Goal: Task Accomplishment & Management: Complete application form

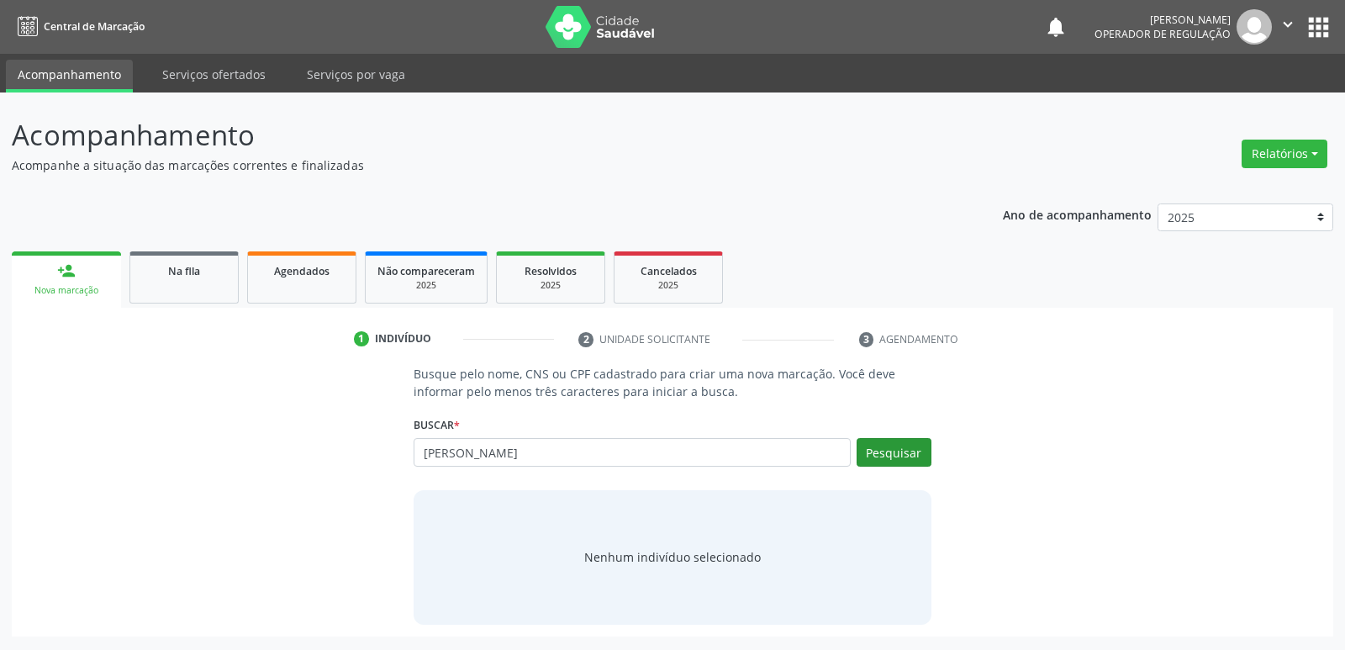
type input "[PERSON_NAME]"
click at [861, 456] on button "Pesquisar" at bounding box center [894, 452] width 75 height 29
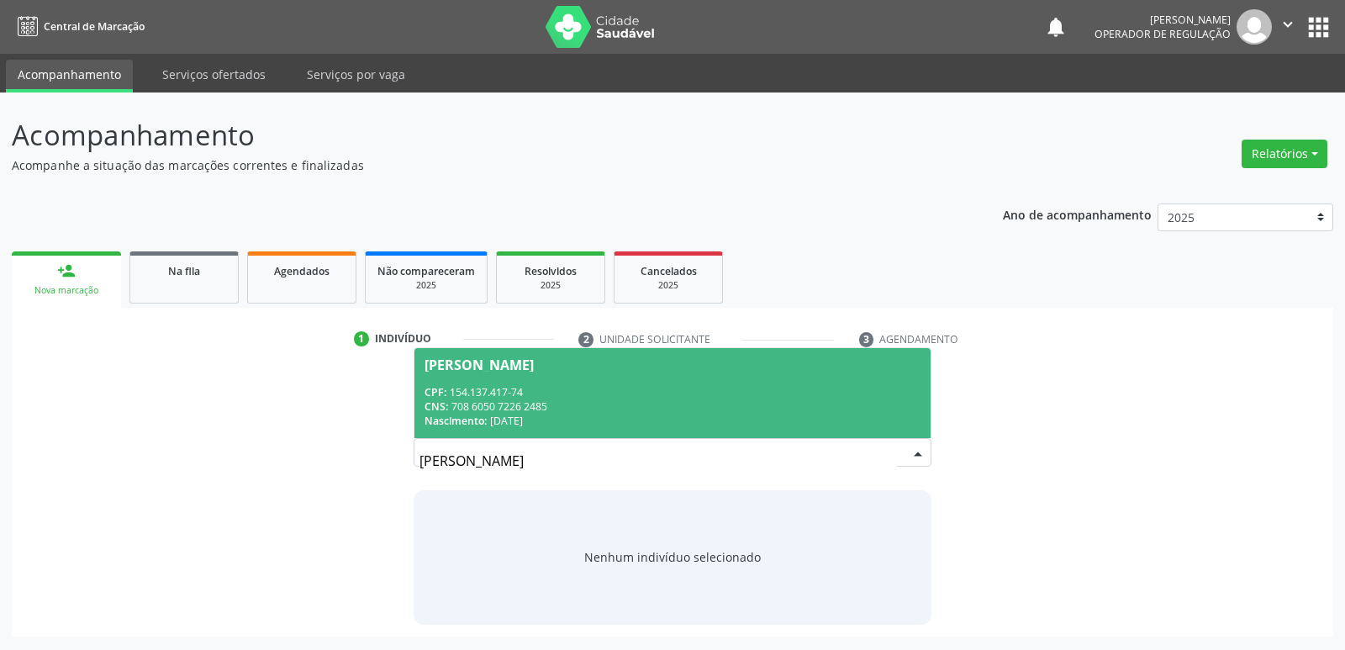
click at [613, 382] on span "[PERSON_NAME] CPF: 154.137.417-74 CNS: 708 6050 7226 2485 Nascimento: [DATE]" at bounding box center [671, 393] width 515 height 90
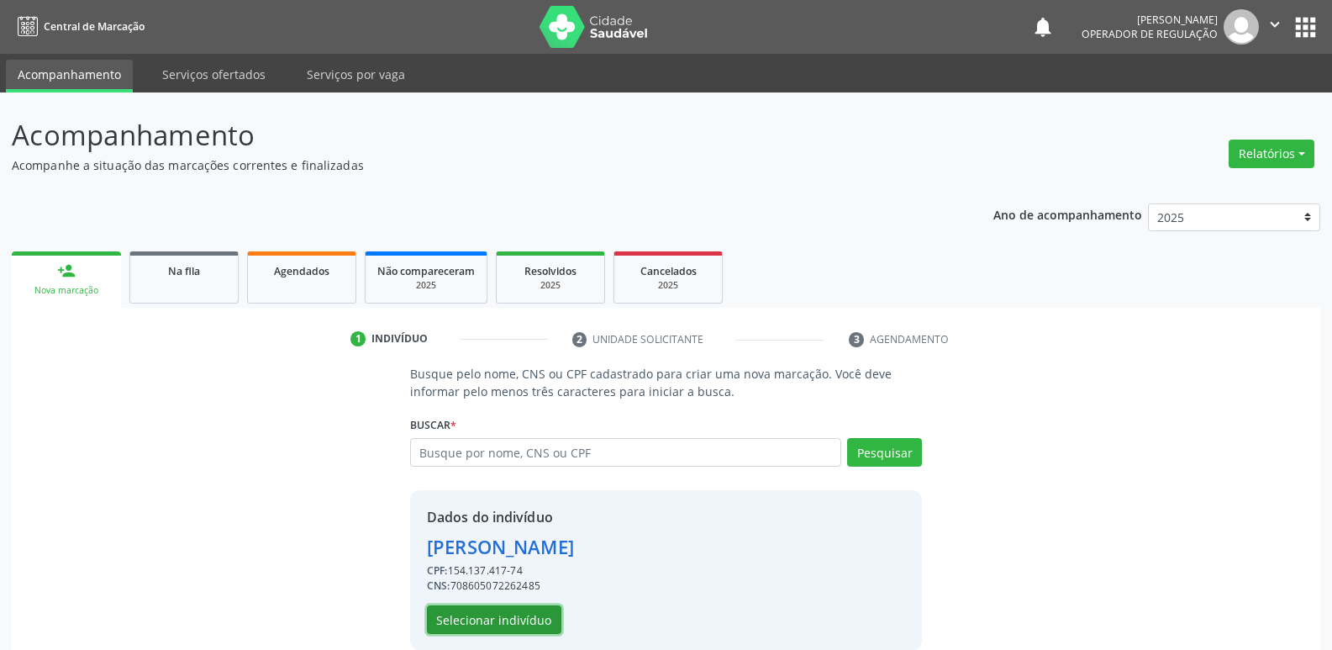
click at [528, 609] on button "Selecionar indivíduo" at bounding box center [494, 619] width 134 height 29
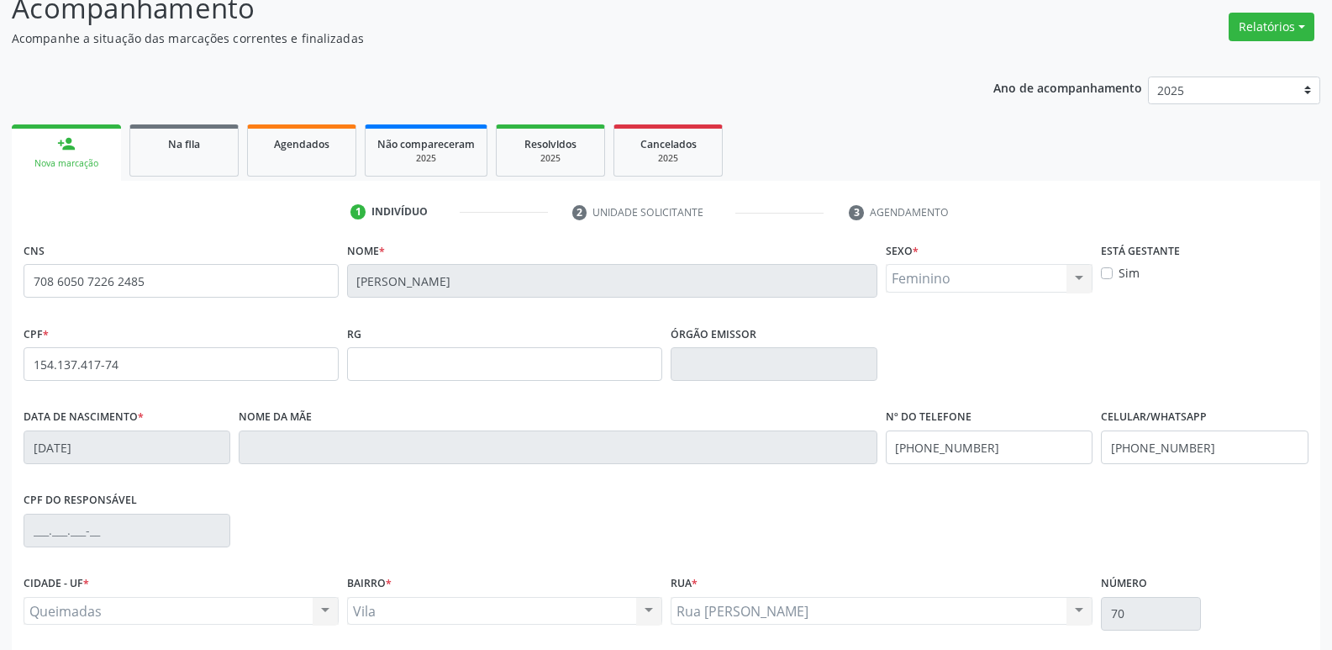
scroll to position [261, 0]
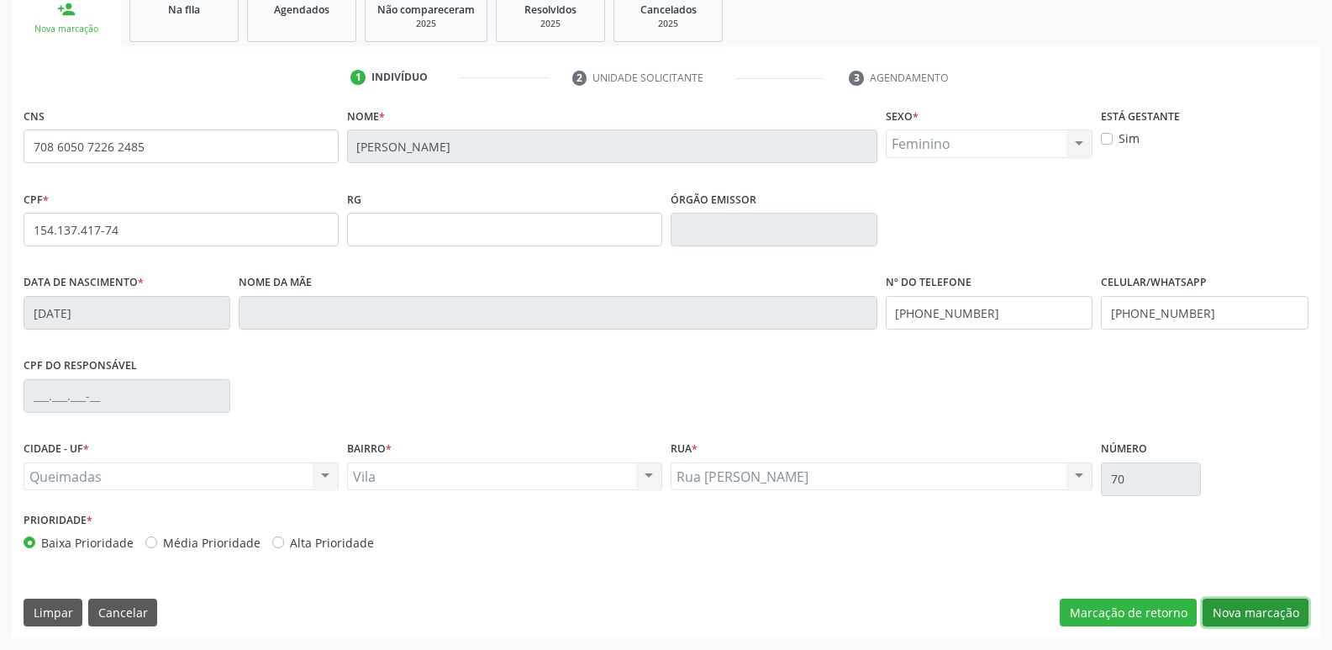
click at [1266, 605] on button "Nova marcação" at bounding box center [1256, 613] width 106 height 29
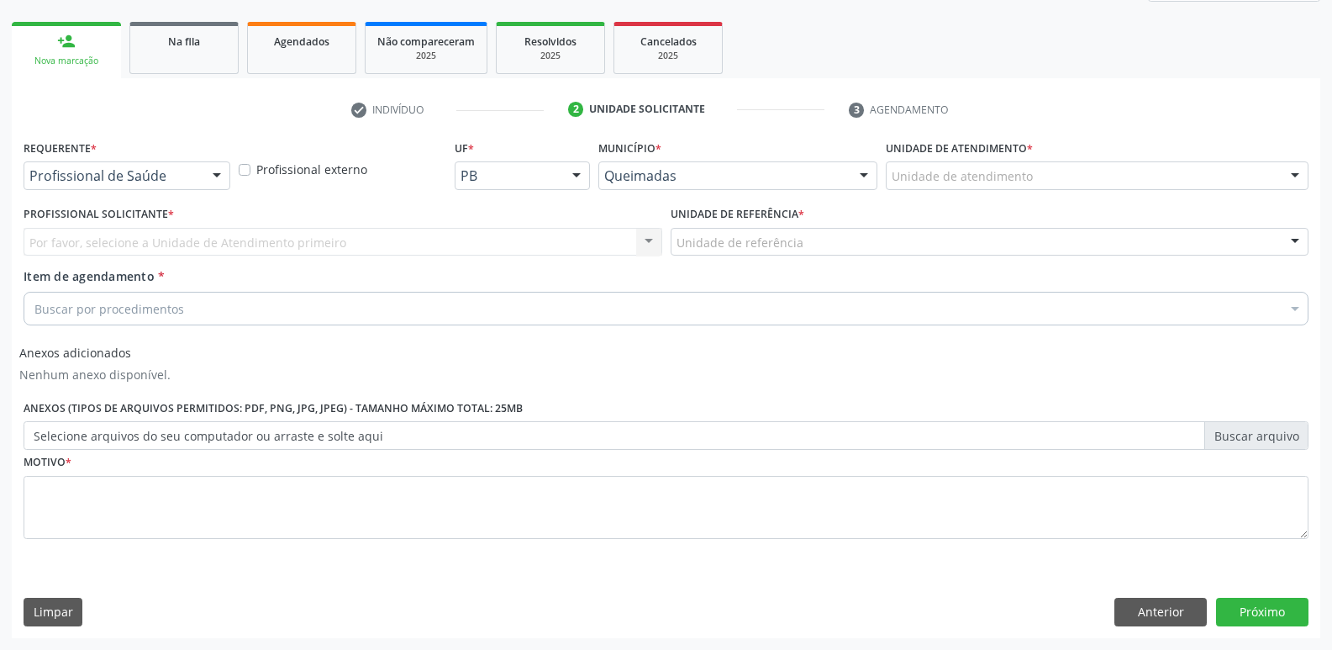
scroll to position [229, 0]
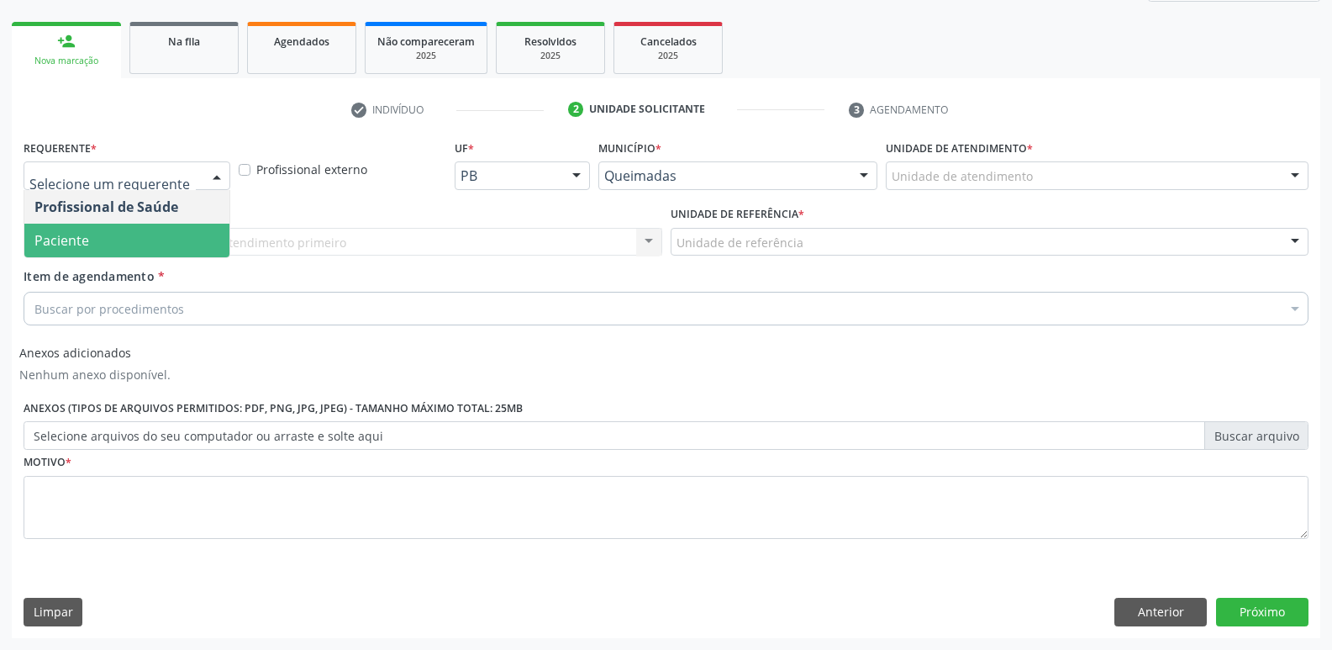
click at [127, 235] on span "Paciente" at bounding box center [126, 241] width 205 height 34
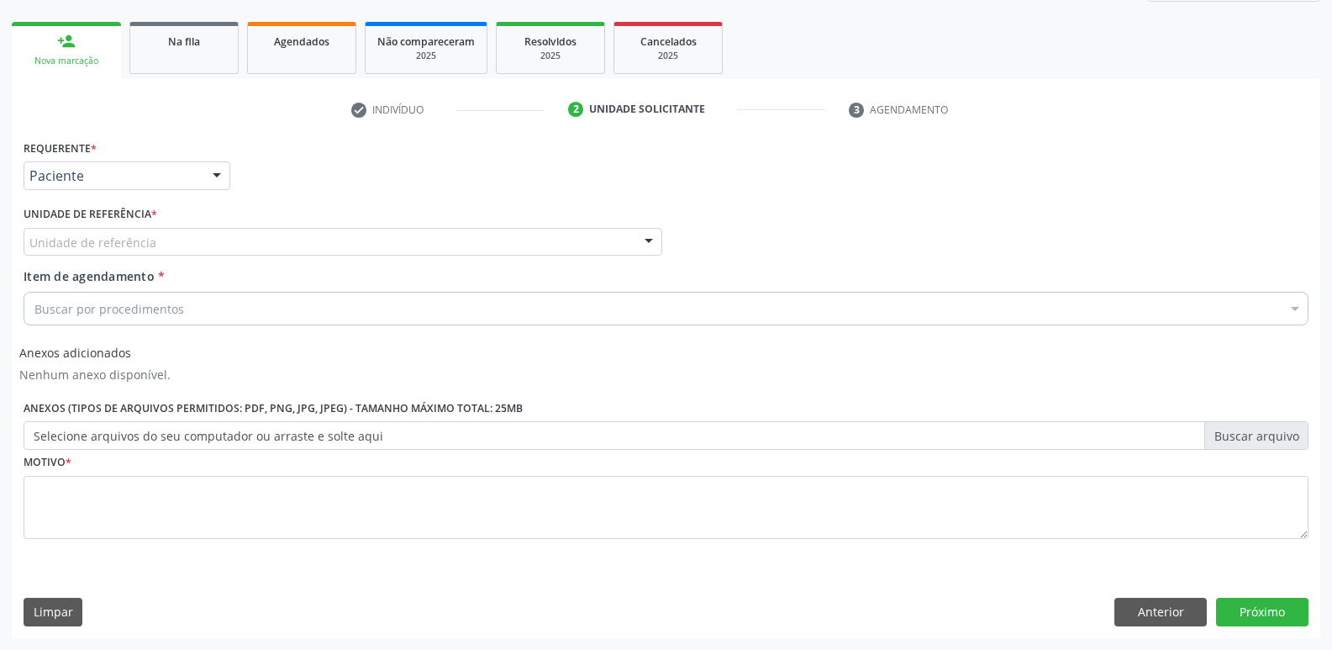
click at [205, 244] on div "Unidade de referência" at bounding box center [343, 242] width 639 height 29
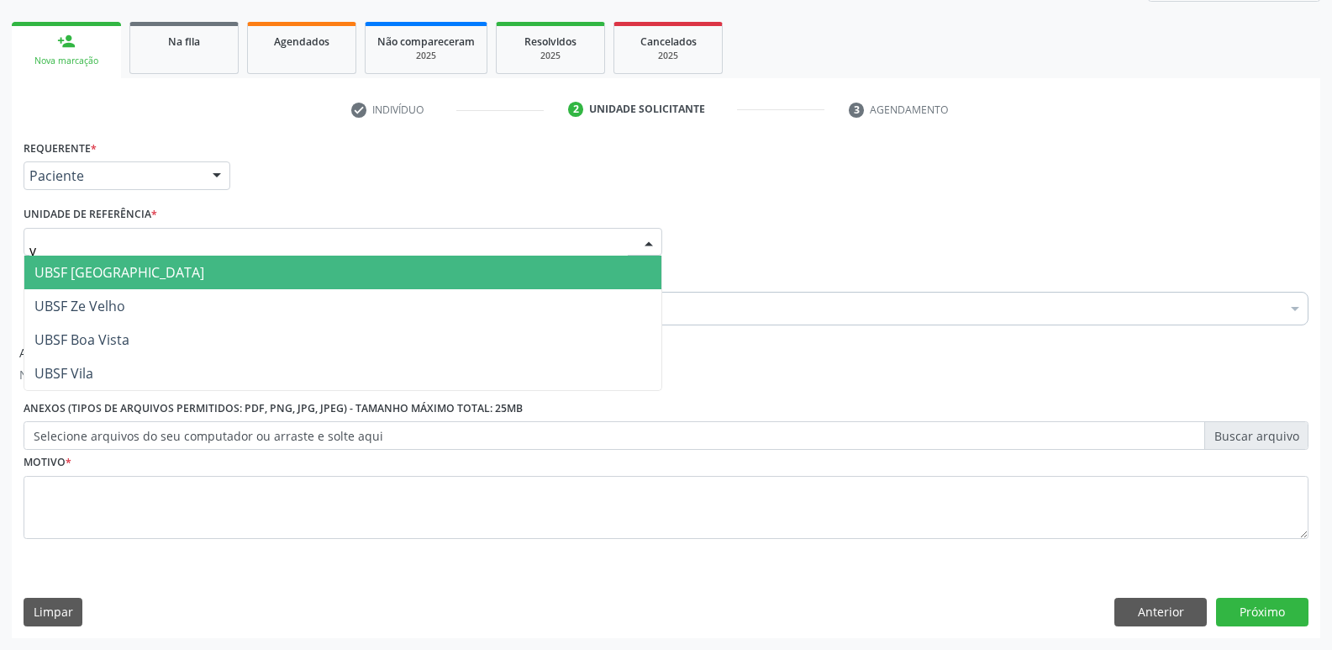
type input "vi"
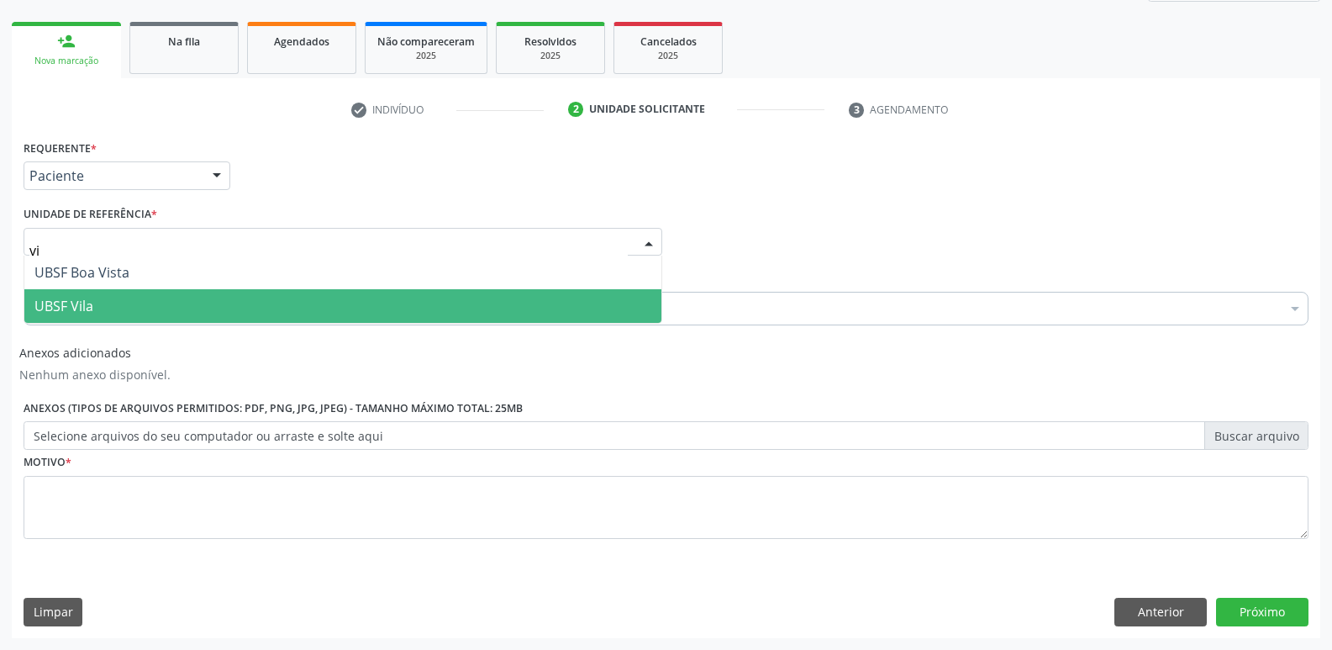
click at [128, 303] on span "UBSF Vila" at bounding box center [342, 306] width 637 height 34
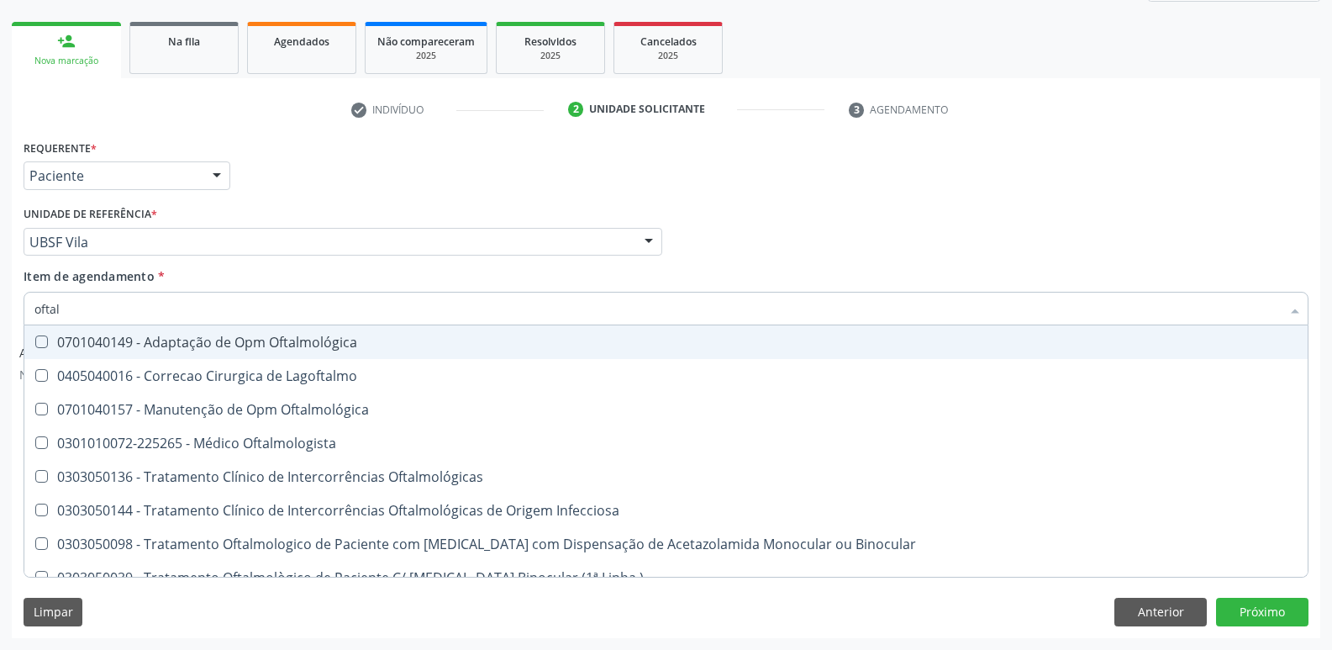
type input "oftalm"
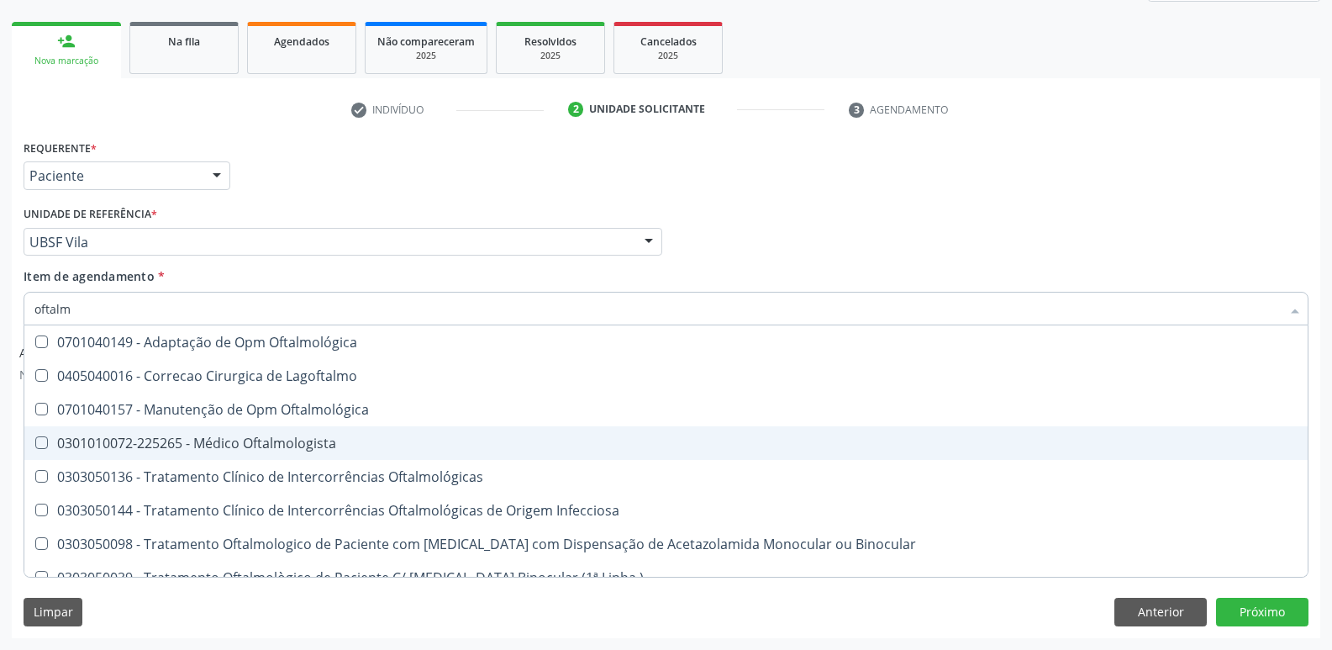
click at [376, 427] on span "0301010072-225265 - Médico Oftalmologista" at bounding box center [666, 443] width 1284 height 34
checkbox Oftalmologista "true"
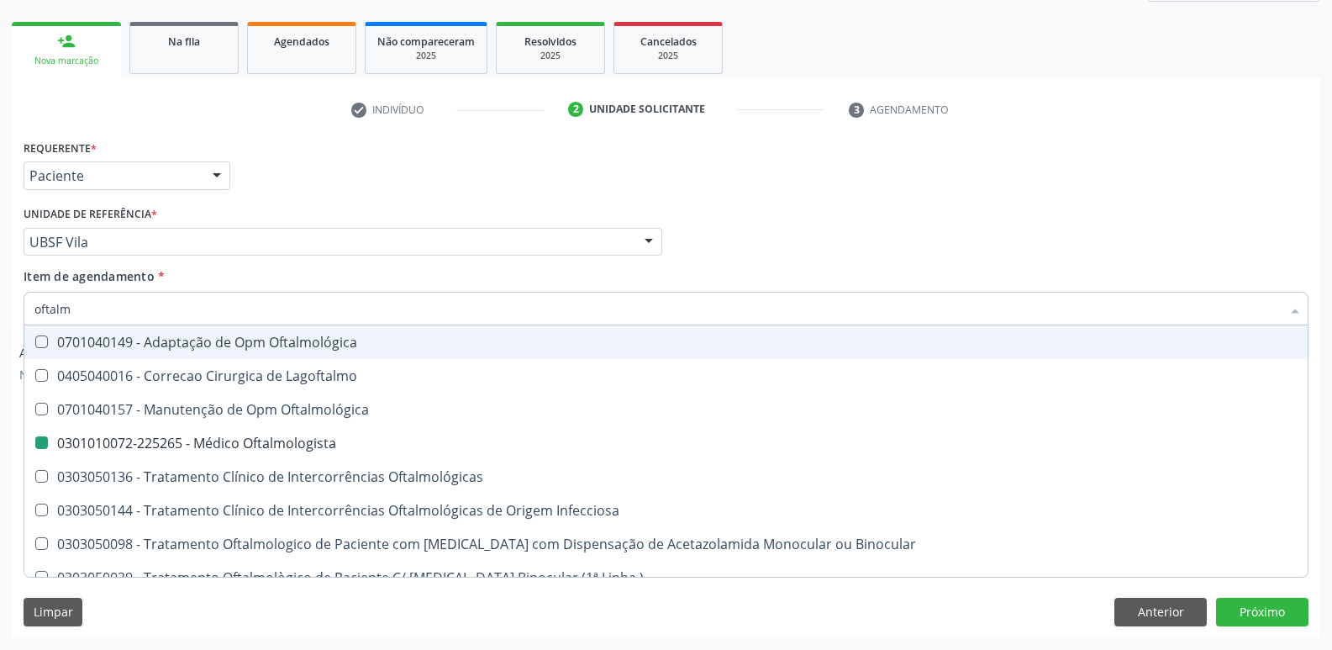
drag, startPoint x: 390, startPoint y: 167, endPoint x: 366, endPoint y: 238, distance: 74.7
click at [393, 178] on div "Requerente * Paciente Profissional de Saúde Paciente Nenhum resultado encontrad…" at bounding box center [666, 168] width 1294 height 66
checkbox Lagoftalmo "true"
checkbox Oftalmologista "false"
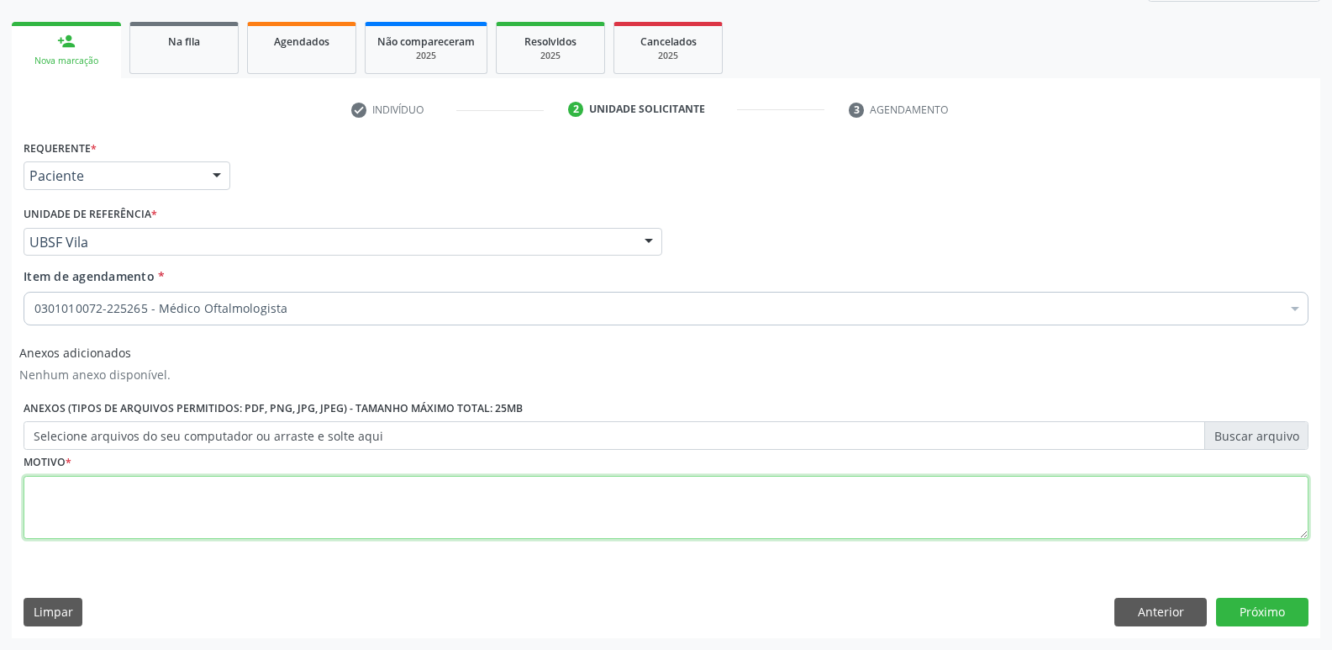
drag, startPoint x: 124, startPoint y: 522, endPoint x: 118, endPoint y: 514, distance: 10.3
click at [122, 521] on textarea at bounding box center [666, 508] width 1285 height 64
type textarea "\"
drag, startPoint x: 136, startPoint y: 504, endPoint x: 0, endPoint y: 398, distance: 172.5
click at [0, 398] on div "Acompanhamento Acompanhe a situação das marcações correntes e finalizadas Relat…" at bounding box center [666, 256] width 1332 height 787
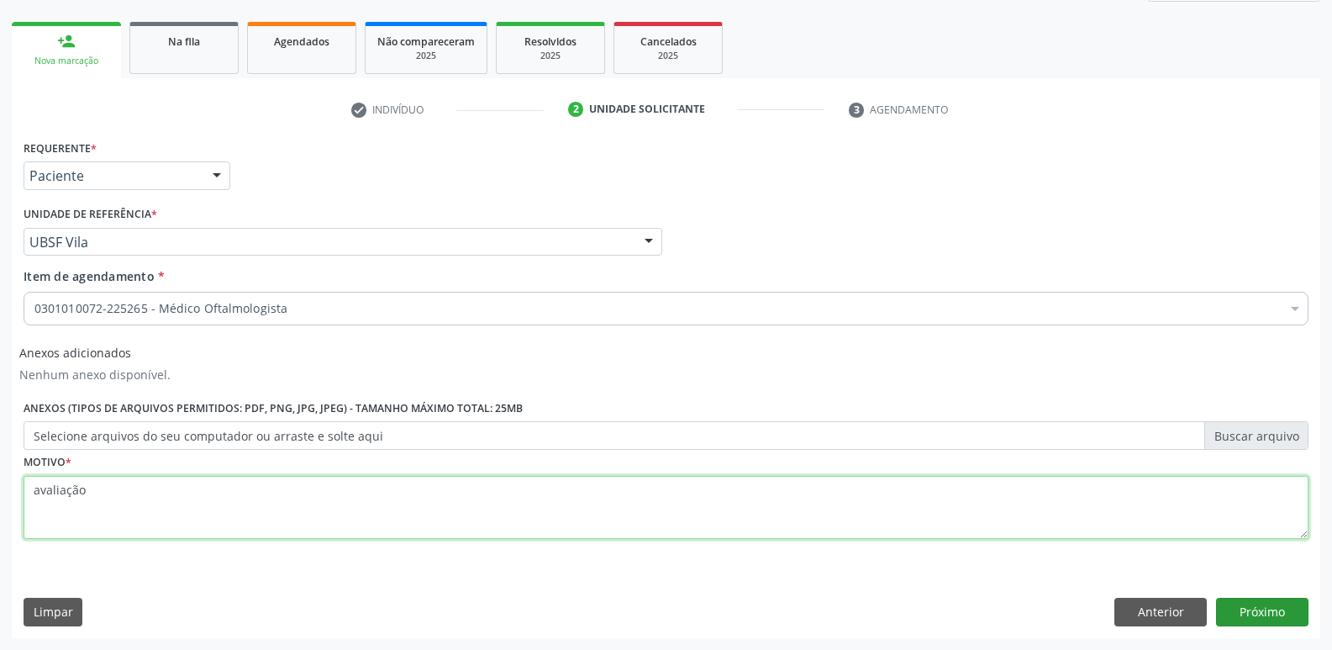
type textarea "avaliação"
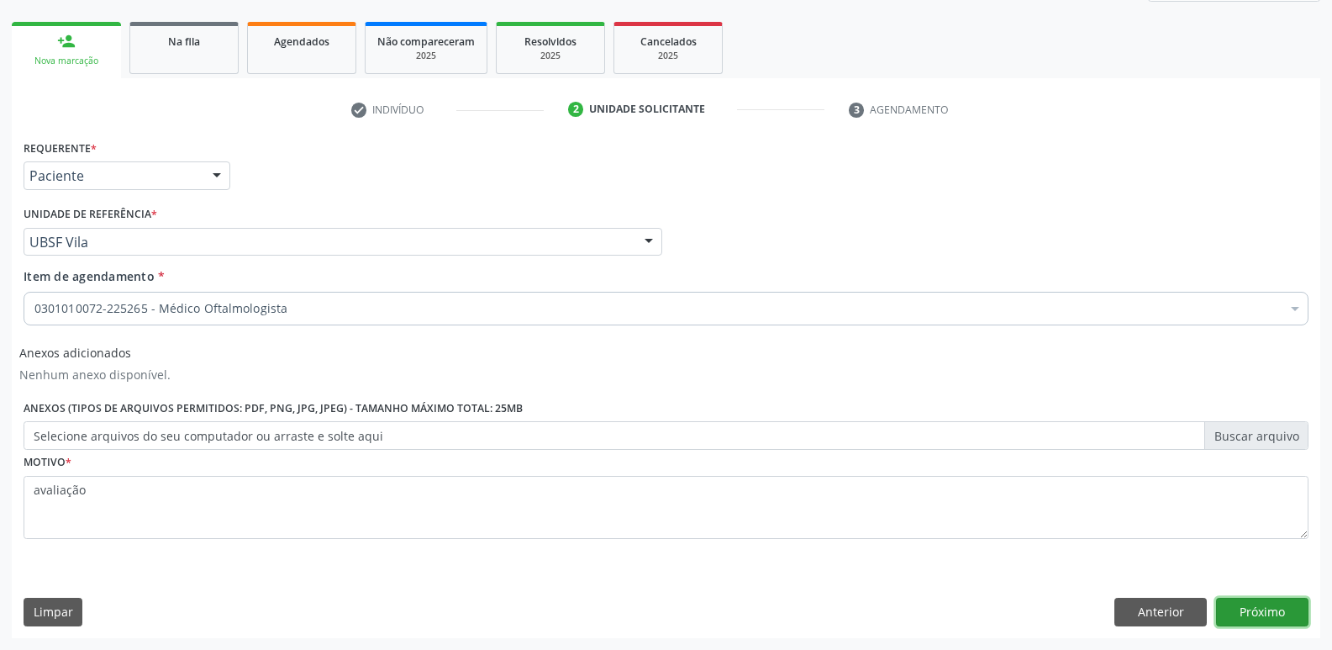
click at [1270, 604] on button "Próximo" at bounding box center [1262, 612] width 92 height 29
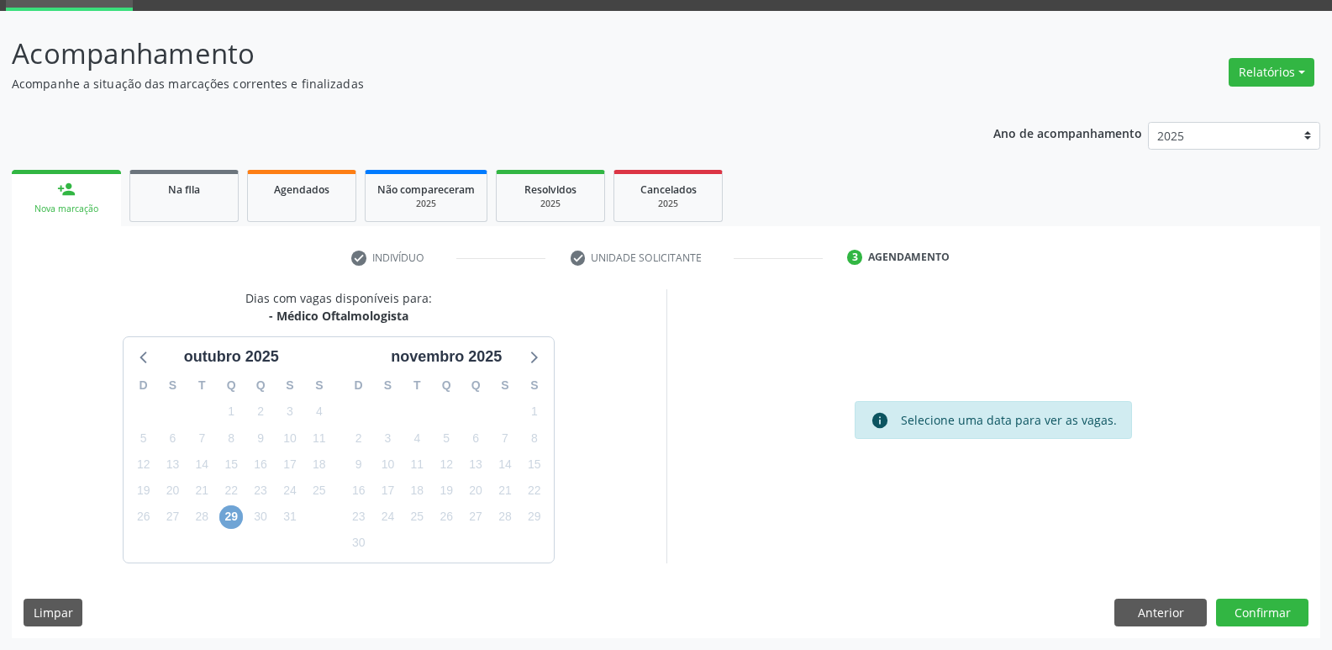
click at [227, 516] on span "29" at bounding box center [231, 517] width 24 height 24
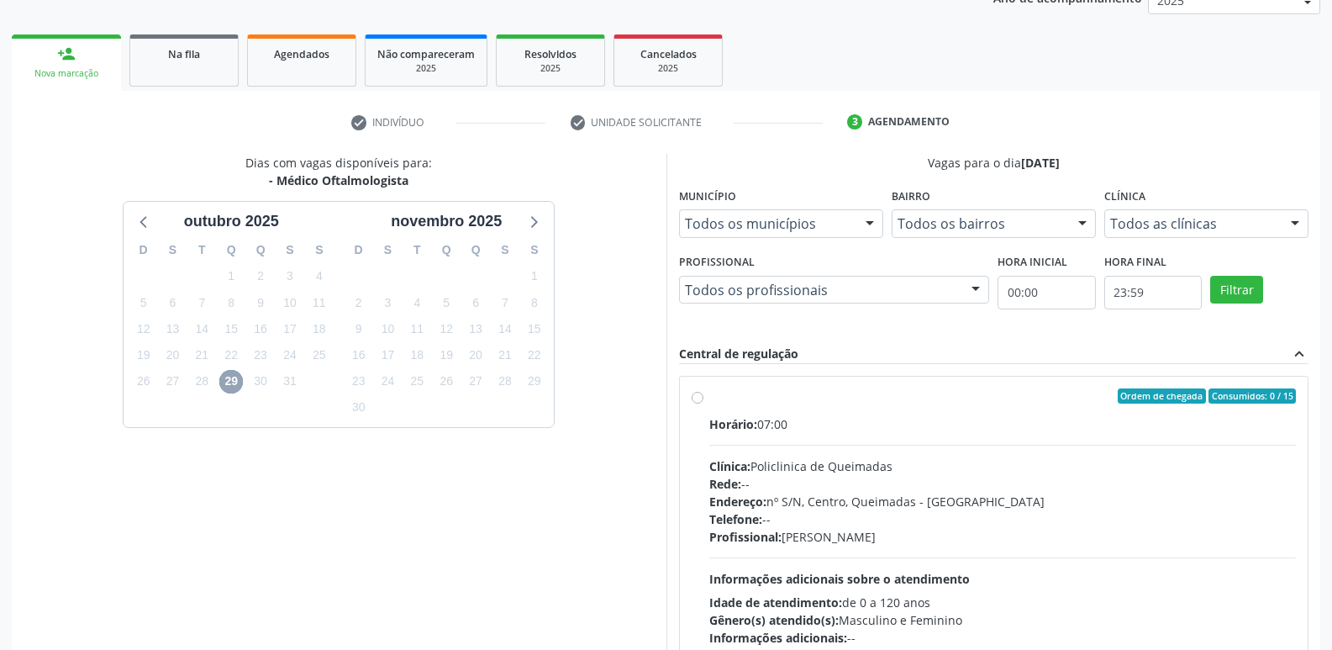
scroll to position [324, 0]
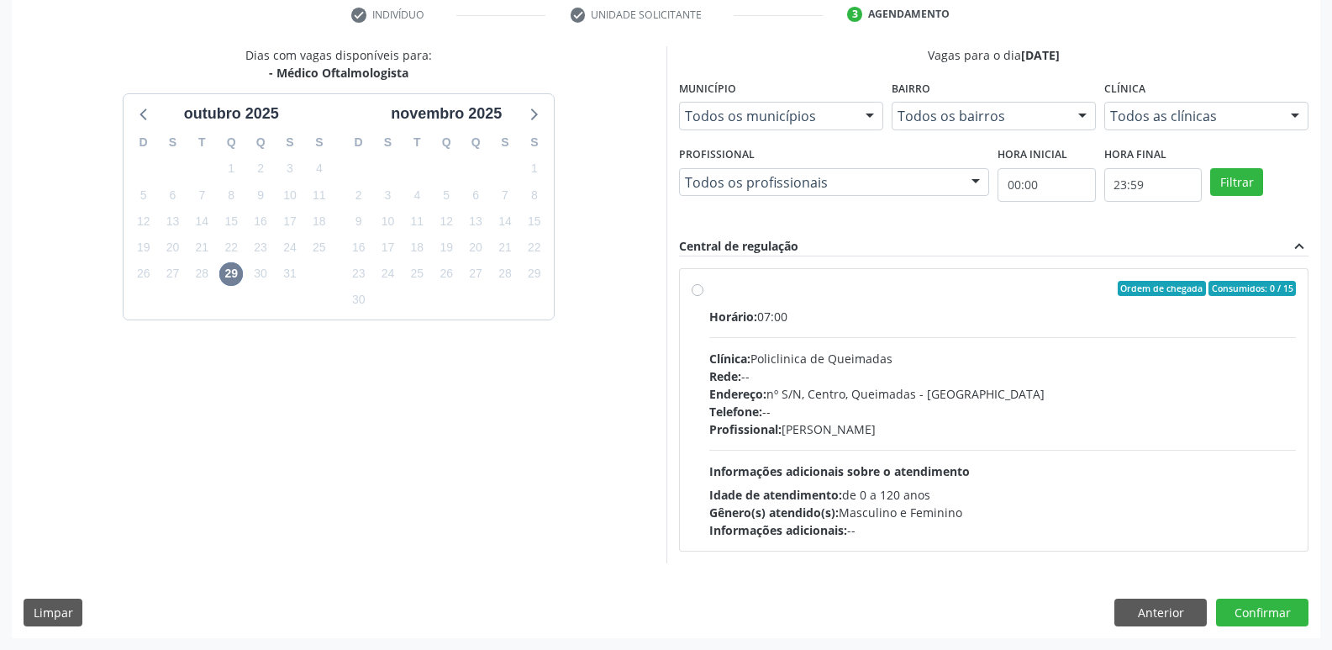
drag, startPoint x: 1110, startPoint y: 446, endPoint x: 1108, endPoint y: 479, distance: 33.7
click at [1107, 446] on div "Horário: 07:00 Clínica: Policlinica de Queimadas Rede: -- Endereço: nº S/N, Cen…" at bounding box center [1003, 423] width 588 height 231
click at [704, 296] on input "Ordem de chegada Consumidos: 0 / 15 Horário: 07:00 Clínica: Policlinica de Quei…" at bounding box center [698, 288] width 12 height 15
radio input "true"
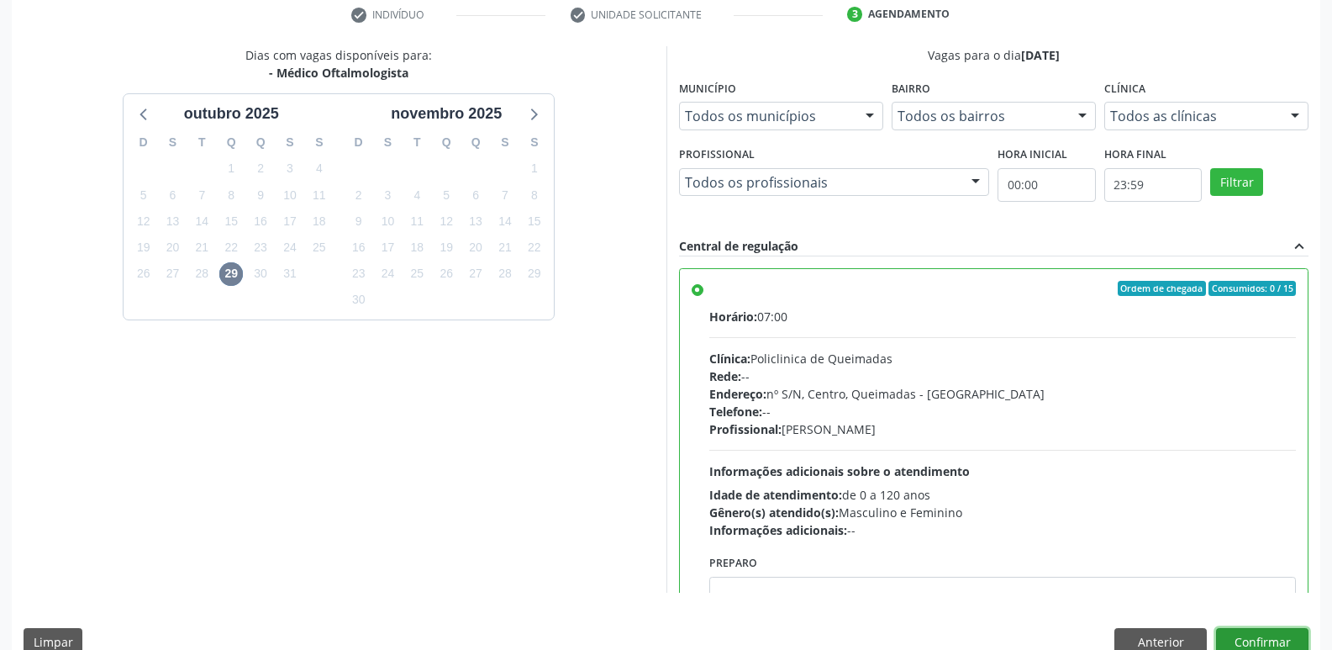
click at [1252, 636] on button "Confirmar" at bounding box center [1262, 642] width 92 height 29
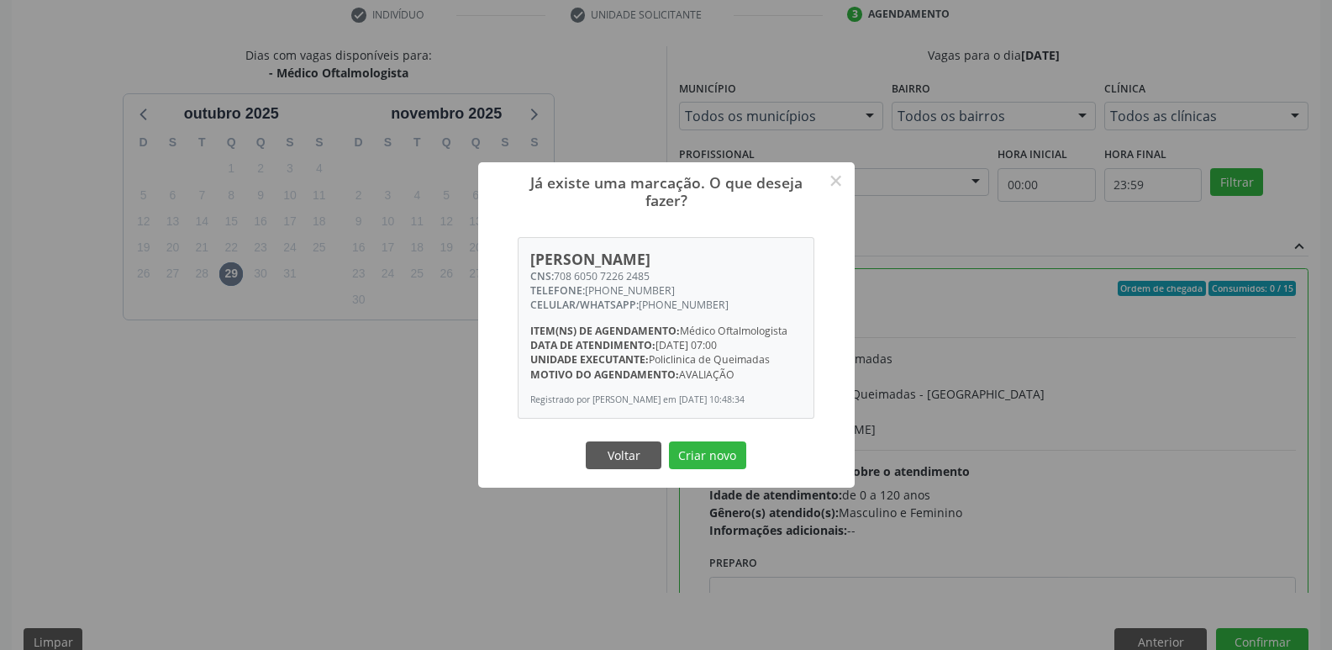
click at [669, 441] on button "Criar novo" at bounding box center [707, 455] width 77 height 29
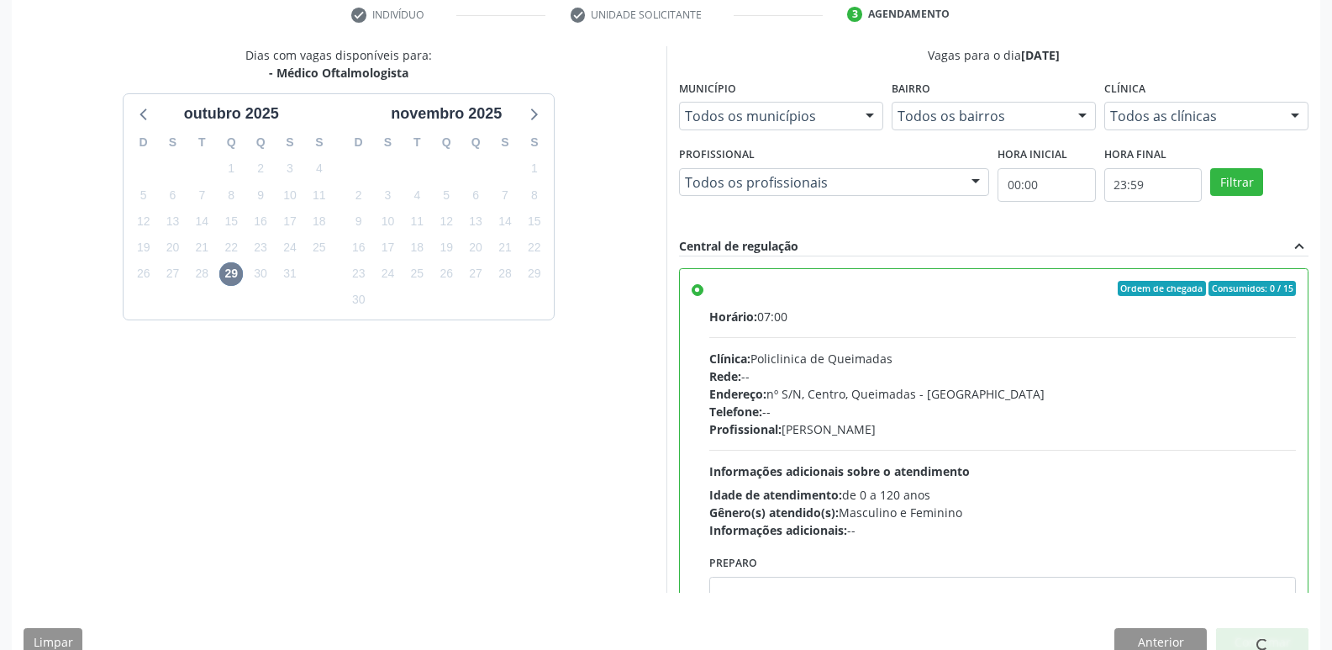
scroll to position [0, 0]
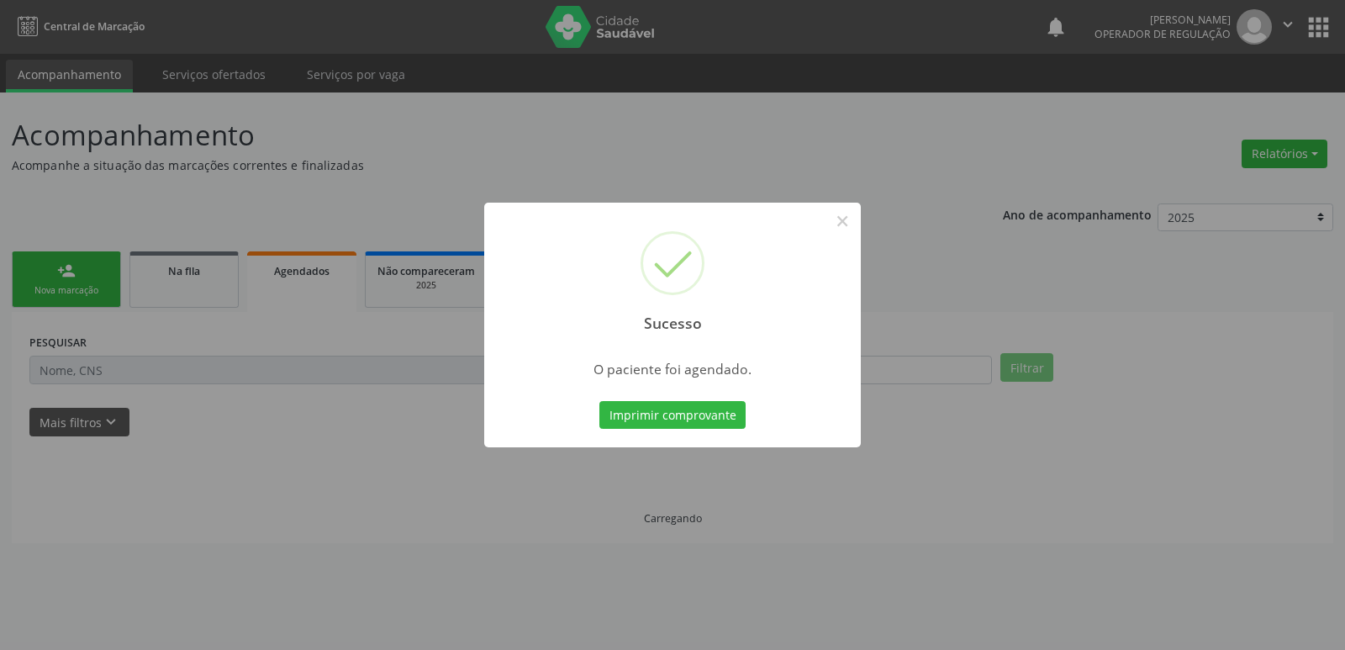
click at [599, 401] on button "Imprimir comprovante" at bounding box center [672, 415] width 146 height 29
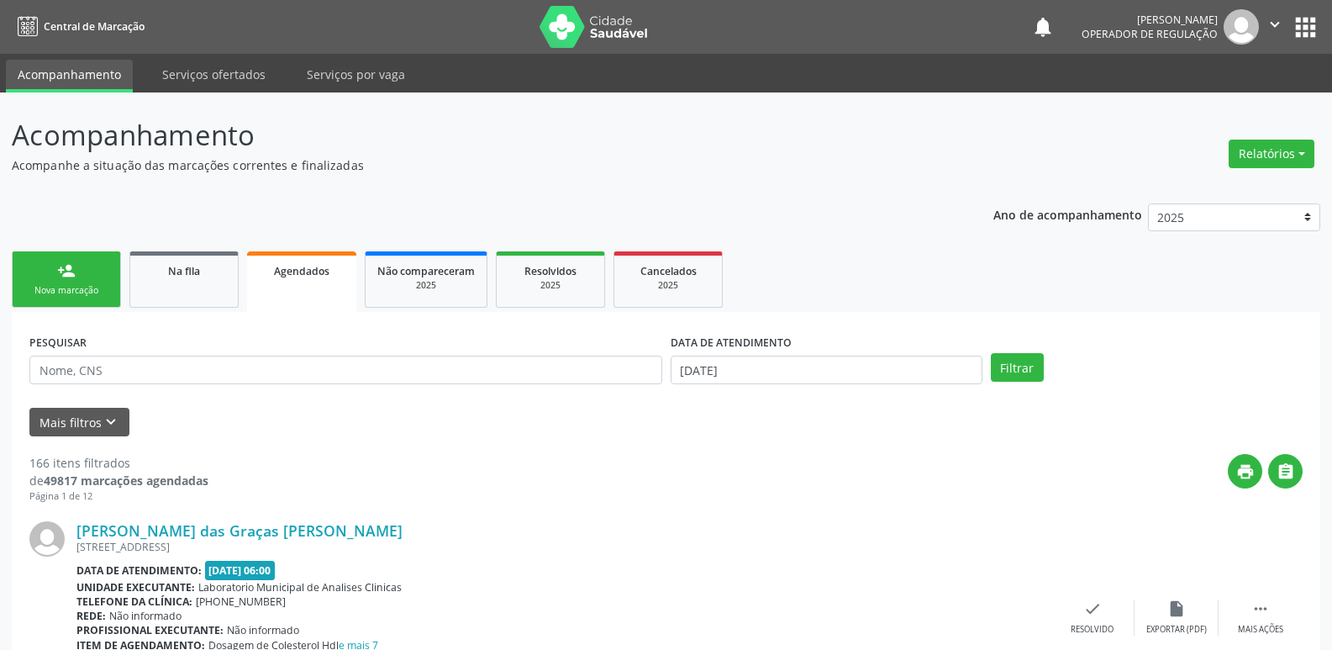
click at [82, 282] on link "person_add Nova marcação" at bounding box center [66, 279] width 109 height 56
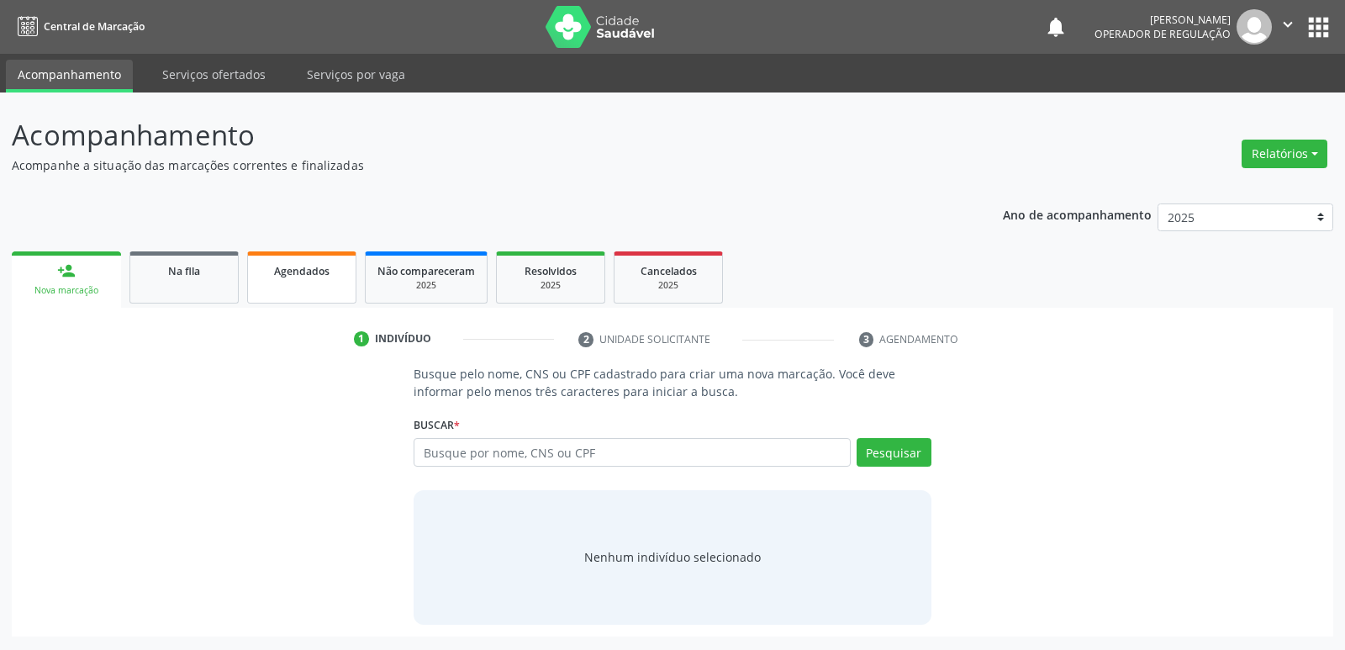
click at [286, 287] on link "Agendados" at bounding box center [301, 277] width 109 height 52
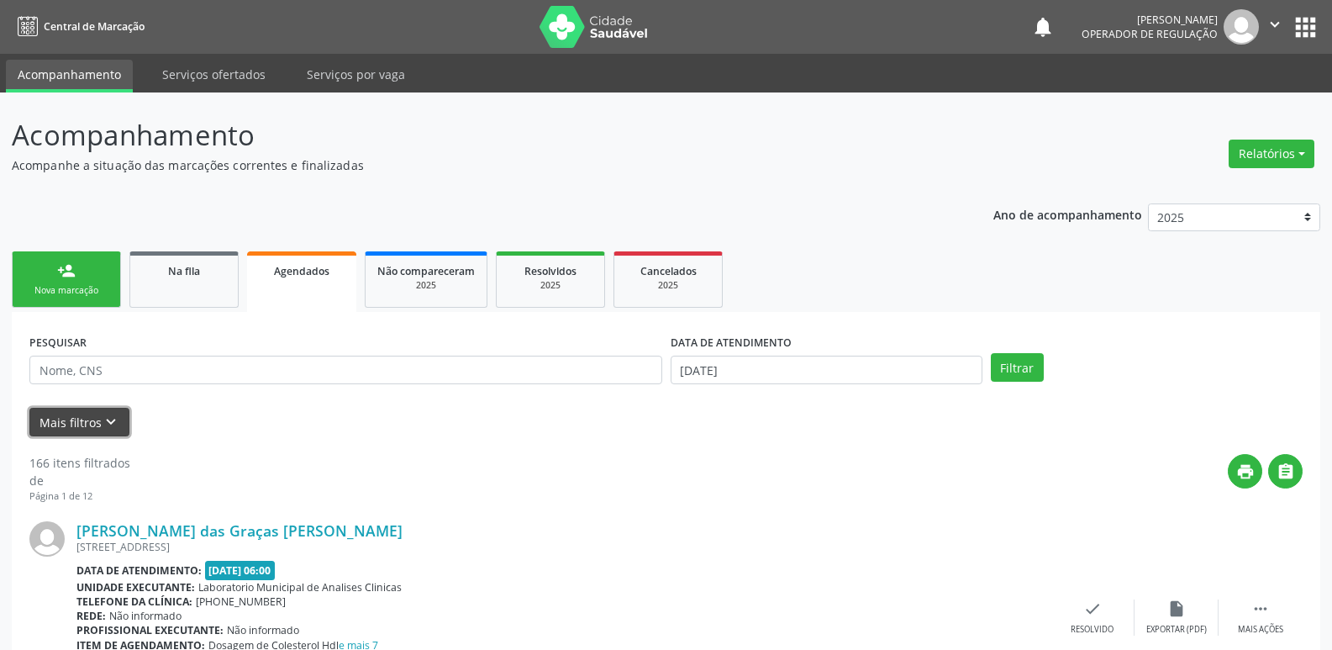
click at [77, 419] on button "Mais filtros keyboard_arrow_down" at bounding box center [79, 422] width 100 height 29
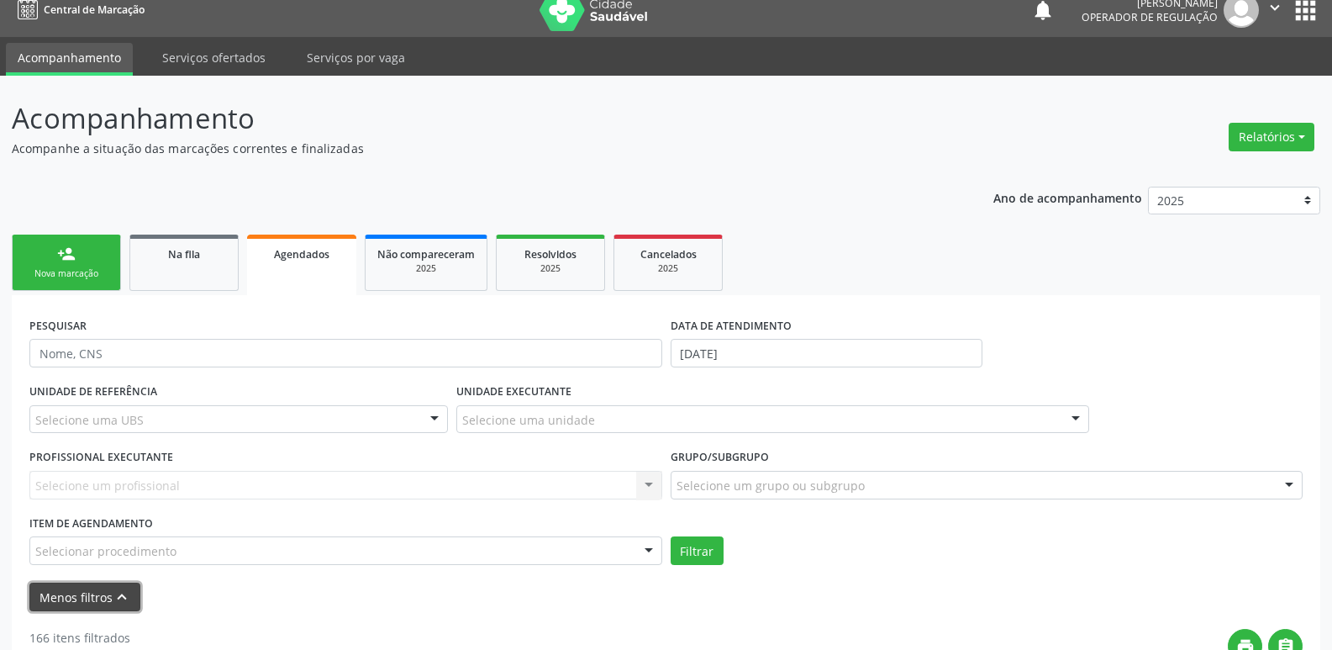
scroll to position [420, 0]
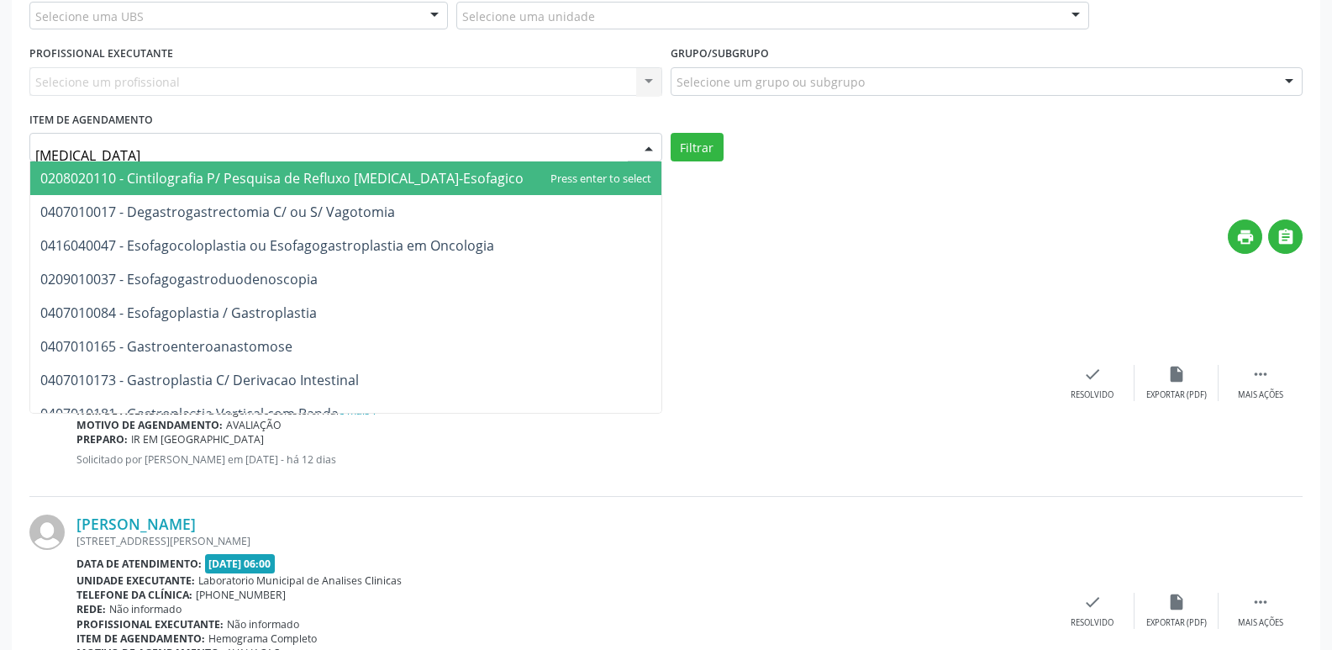
type input "GASTROD"
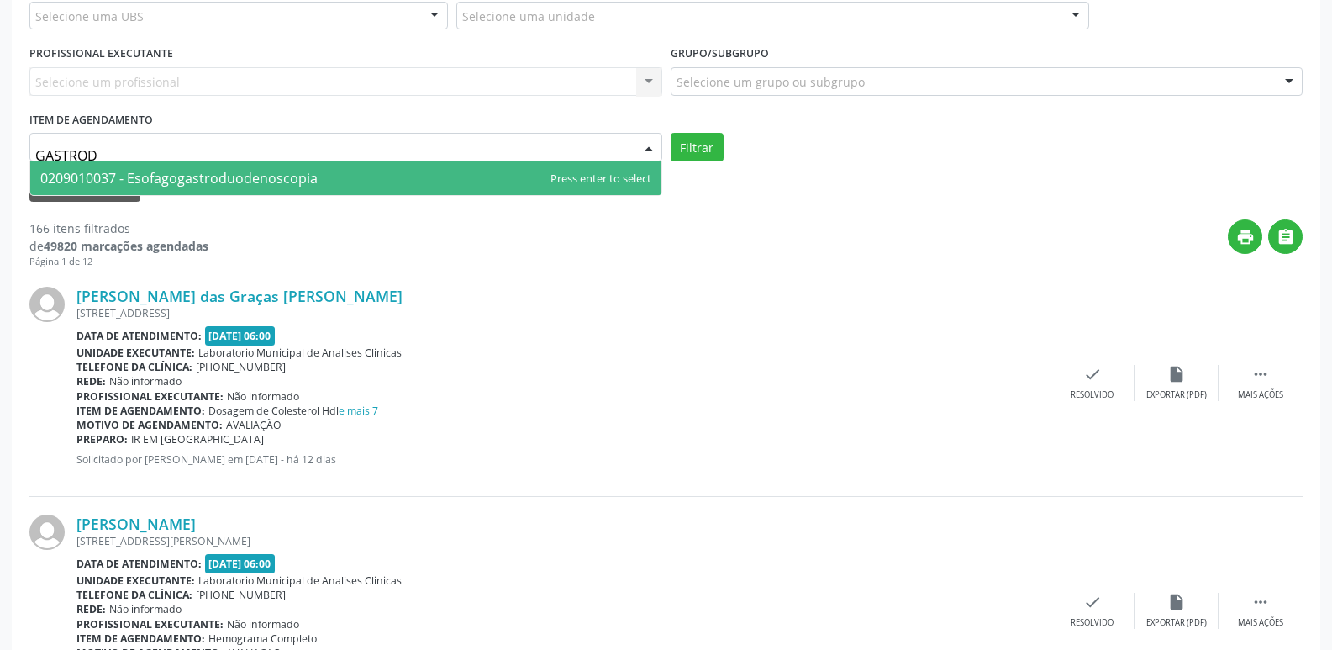
click at [161, 169] on span "0209010037 - Esofagogastroduodenoscopia" at bounding box center [178, 178] width 277 height 18
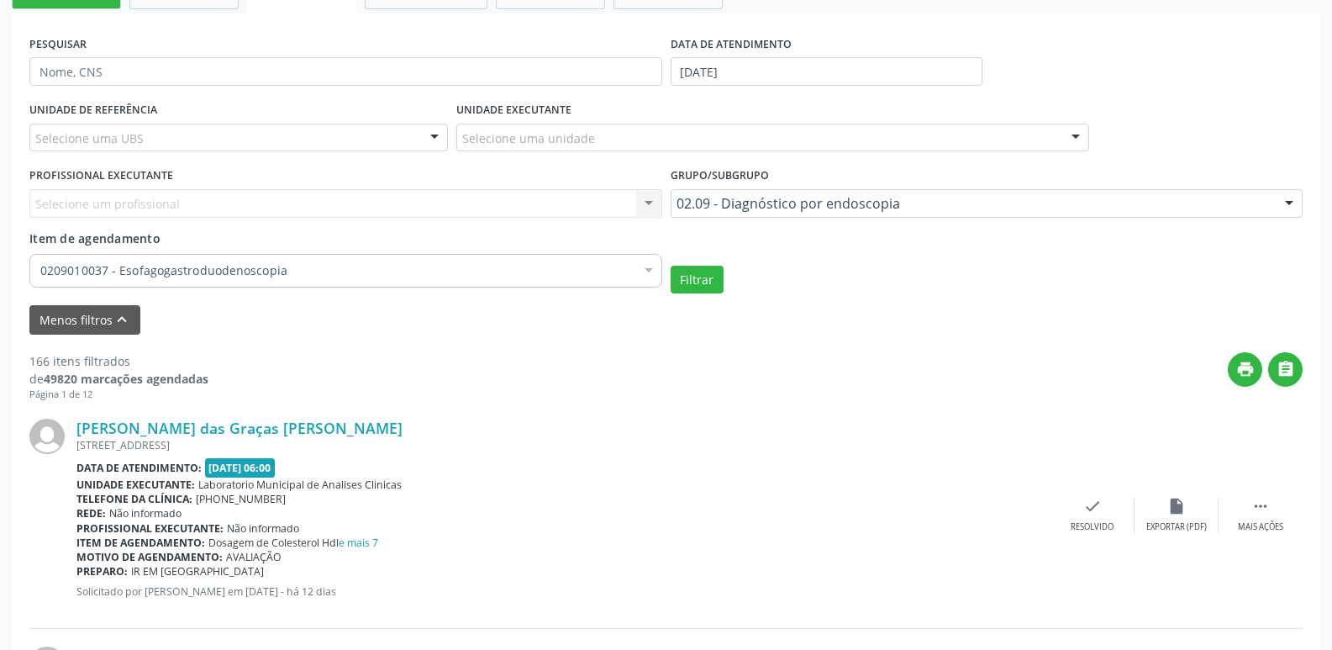
scroll to position [0, 0]
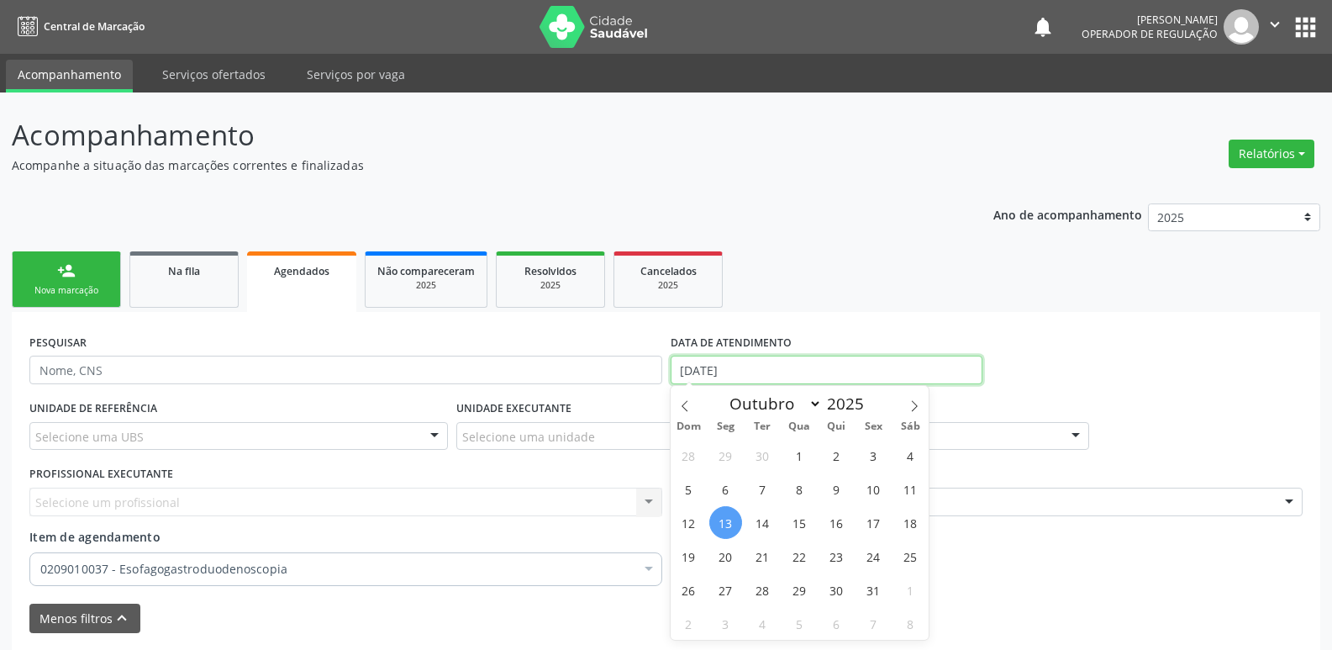
drag, startPoint x: 743, startPoint y: 356, endPoint x: 727, endPoint y: 343, distance: 20.9
click at [743, 356] on div "DATA DE ATENDIMENTO [DATE]" at bounding box center [827, 357] width 312 height 54
click at [799, 593] on span "29" at bounding box center [799, 589] width 33 height 33
type input "[DATE]"
click at [799, 593] on span "29" at bounding box center [799, 589] width 33 height 33
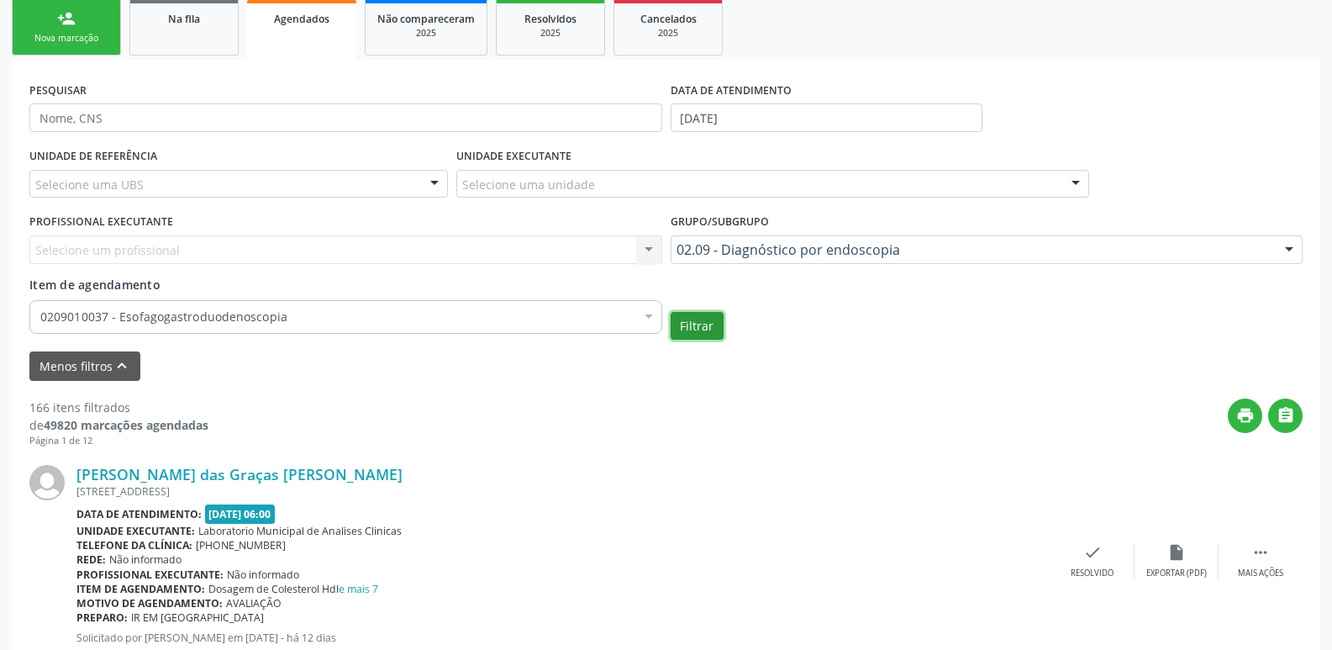
click at [687, 318] on button "Filtrar" at bounding box center [697, 326] width 53 height 29
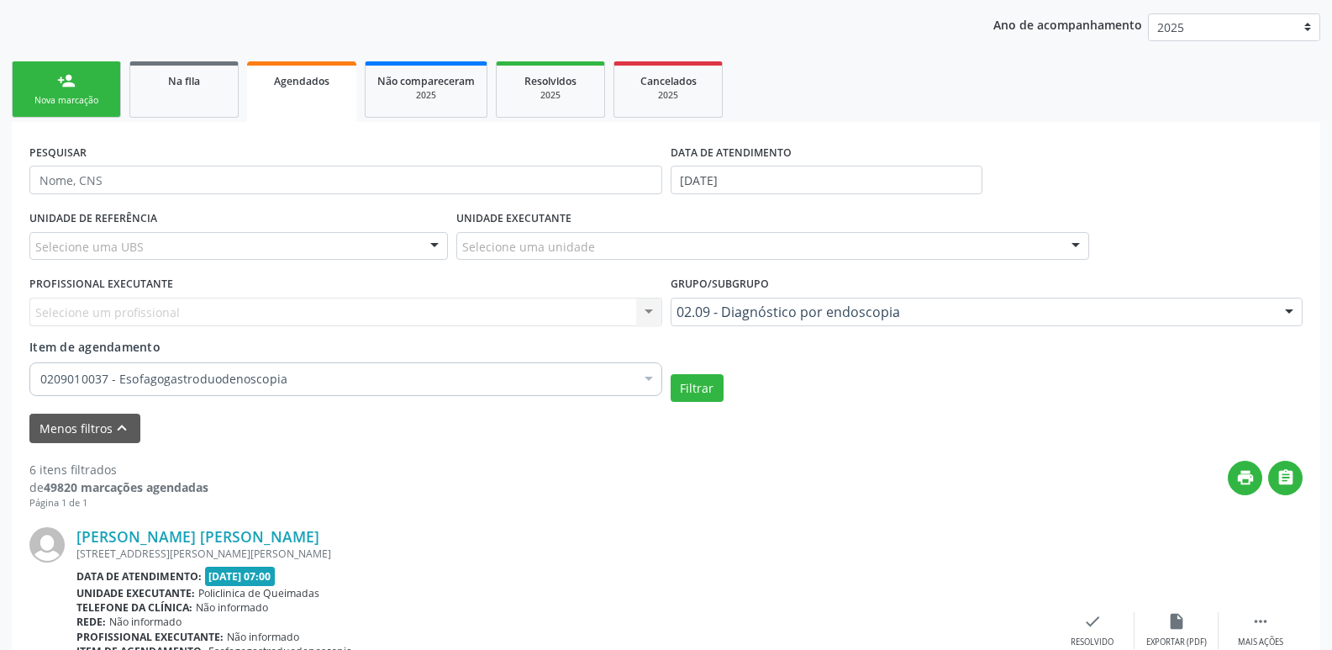
scroll to position [168, 0]
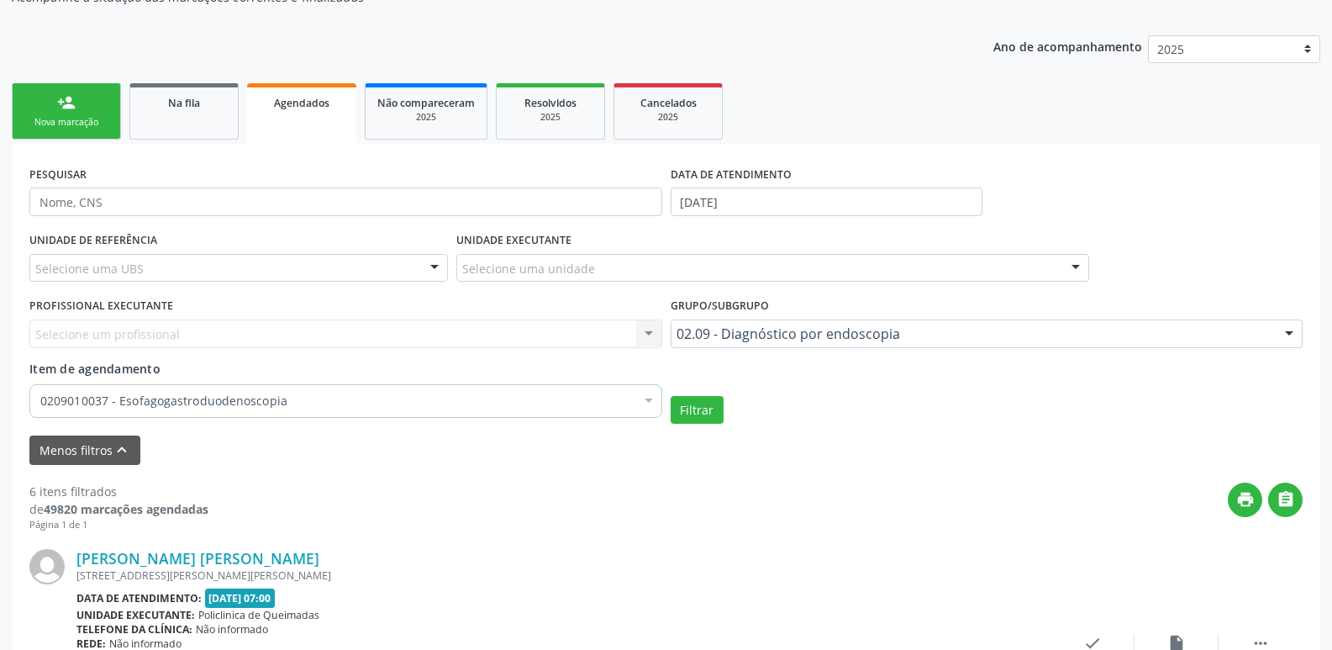
click at [753, 182] on label "DATA DE ATENDIMENTO" at bounding box center [731, 174] width 121 height 26
click at [762, 203] on input "[DATE]" at bounding box center [827, 201] width 312 height 29
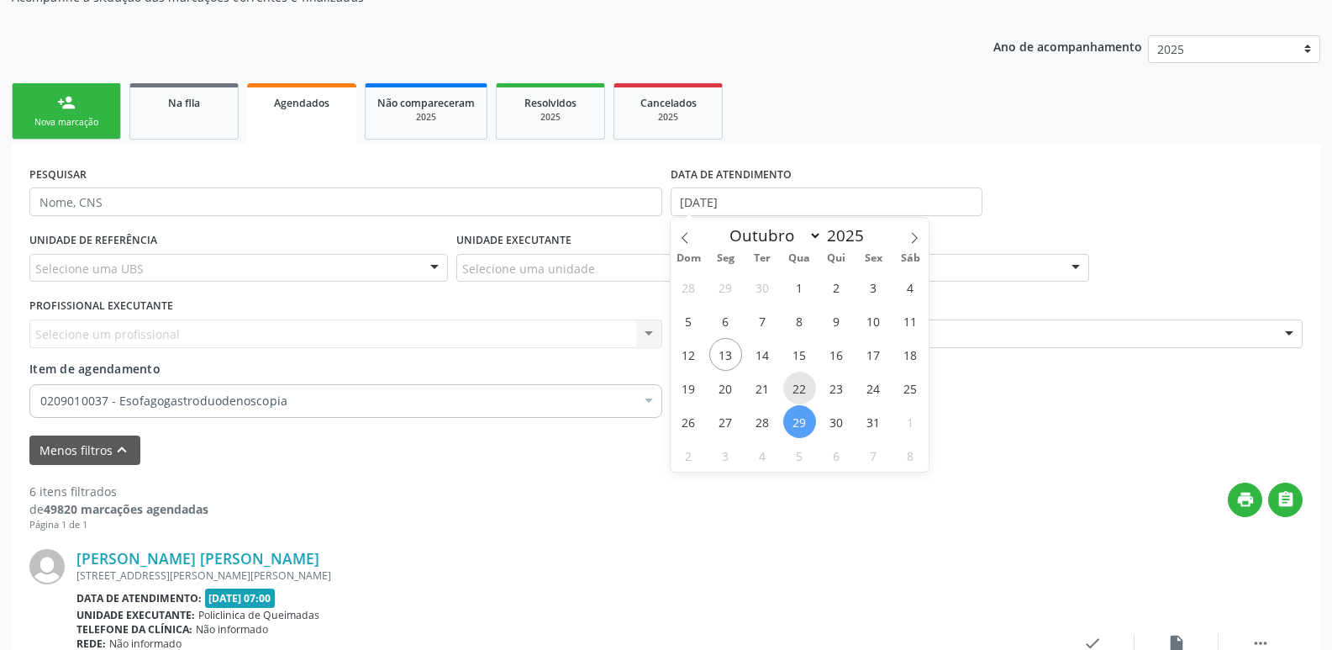
click at [804, 387] on span "22" at bounding box center [799, 388] width 33 height 33
type input "[DATE]"
click at [804, 387] on span "22" at bounding box center [799, 388] width 33 height 33
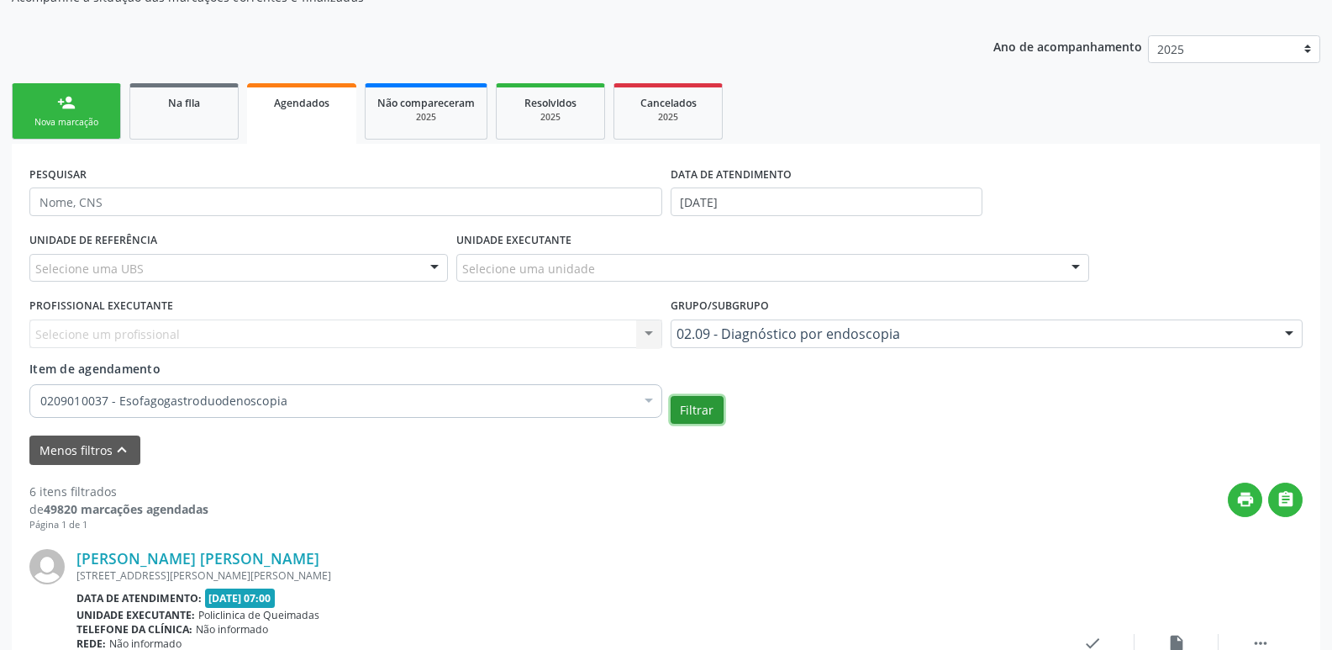
click at [678, 410] on button "Filtrar" at bounding box center [697, 410] width 53 height 29
